Goal: Task Accomplishment & Management: Manage account settings

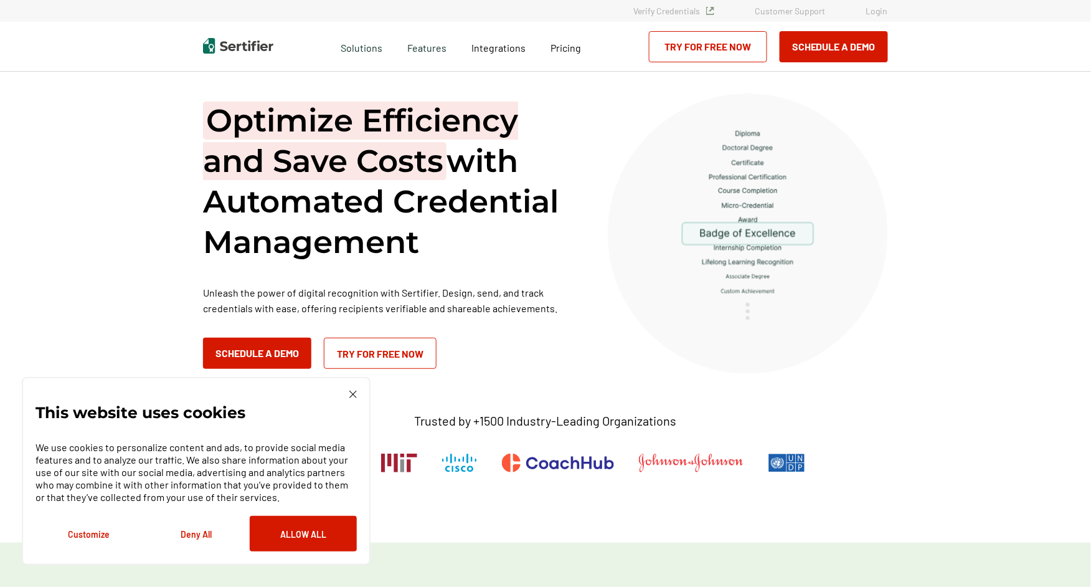
click at [872, 11] on link "Login" at bounding box center [877, 11] width 22 height 11
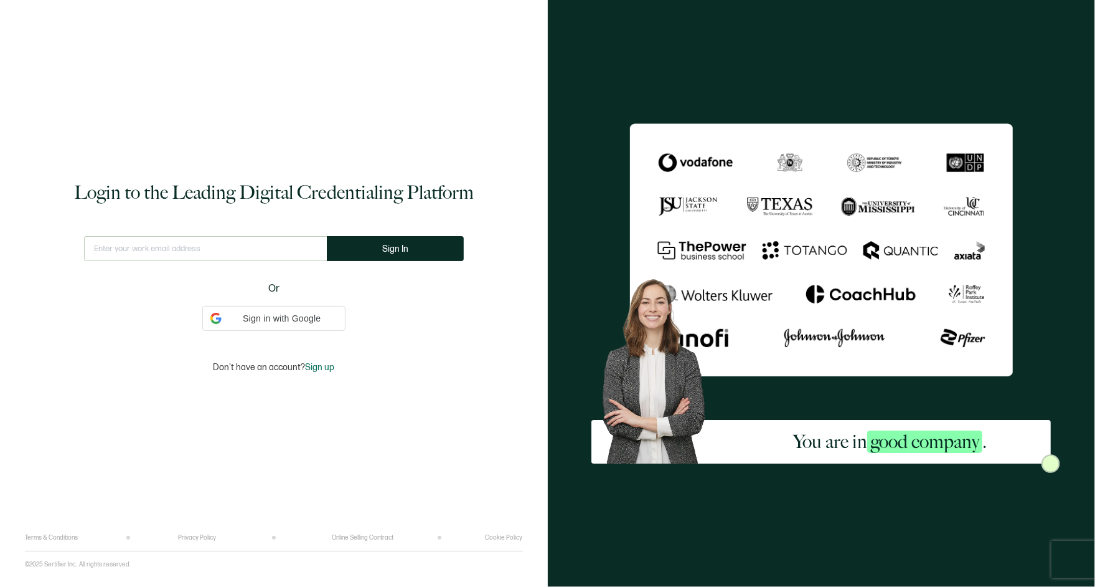
type input "[EMAIL_ADDRESS][DOMAIN_NAME]"
click at [374, 249] on button "Sign In" at bounding box center [399, 248] width 137 height 25
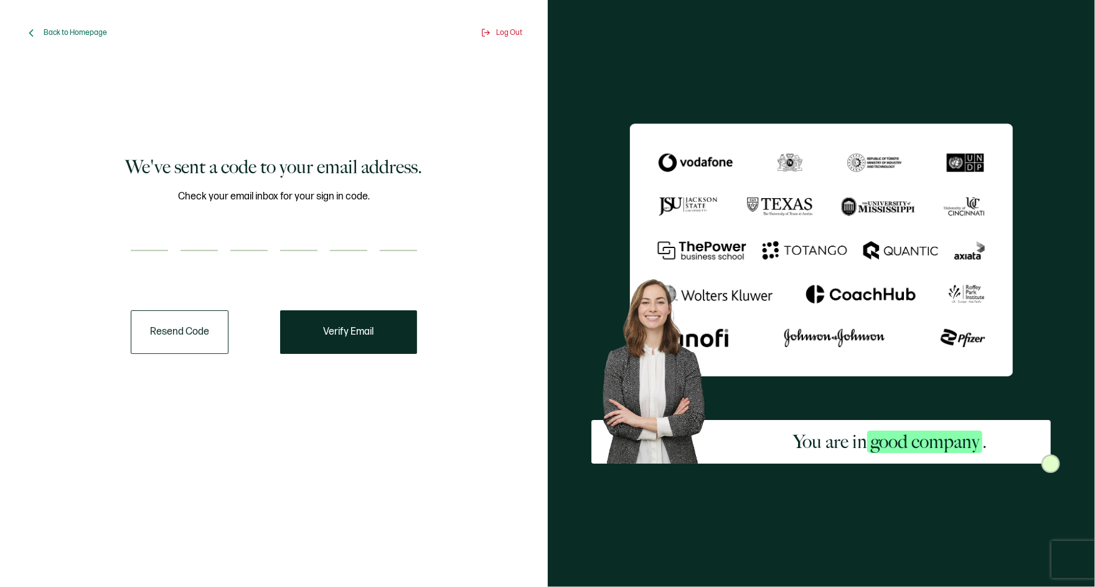
click at [148, 229] on input "number" at bounding box center [149, 238] width 37 height 25
paste input "2"
type input "2"
type input "5"
type input "2"
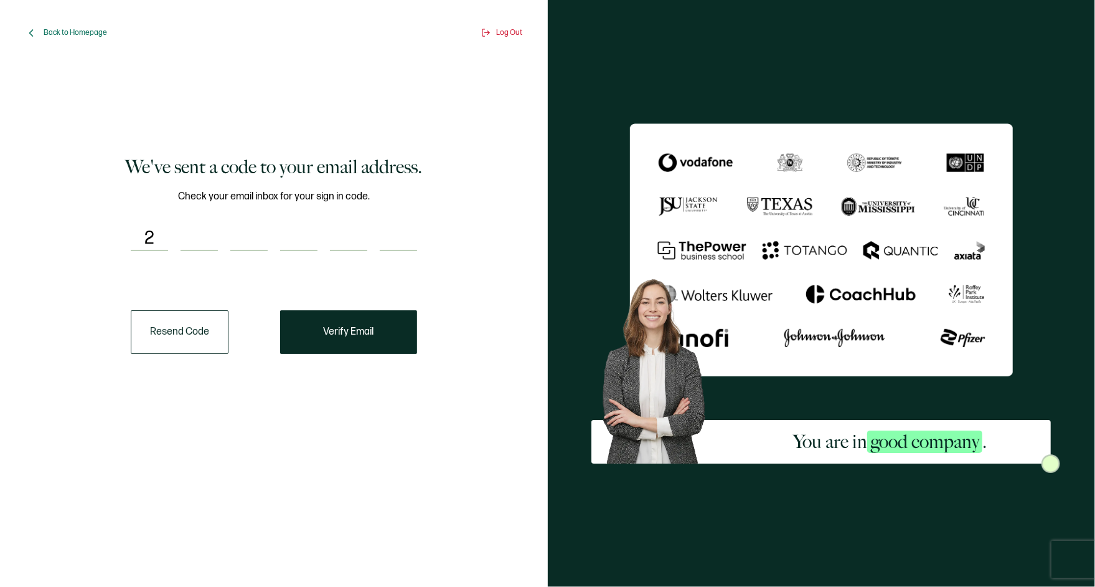
type input "8"
type input "1"
